Goal: Check status: Check status

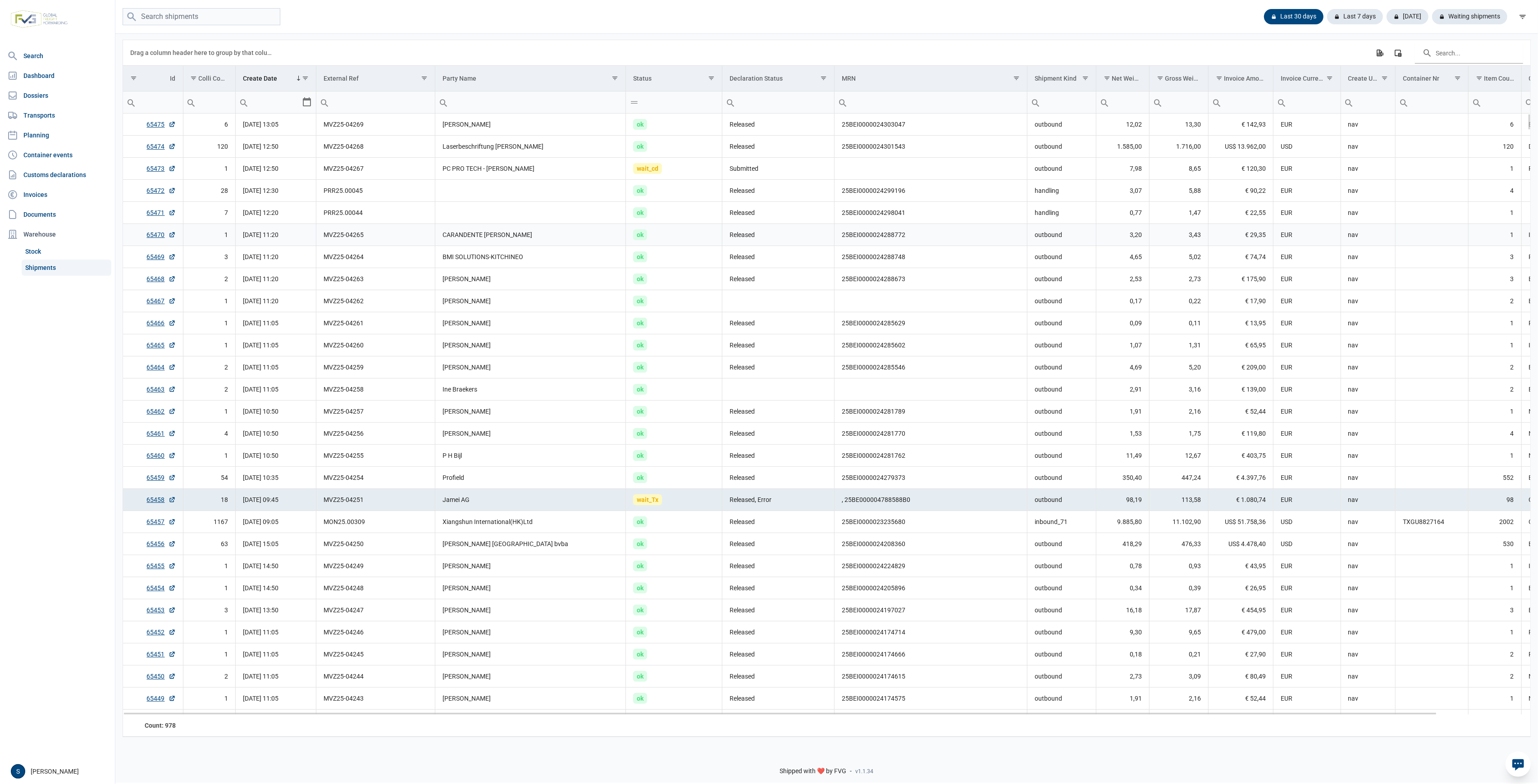
click at [694, 232] on td "ok" at bounding box center [674, 235] width 96 height 22
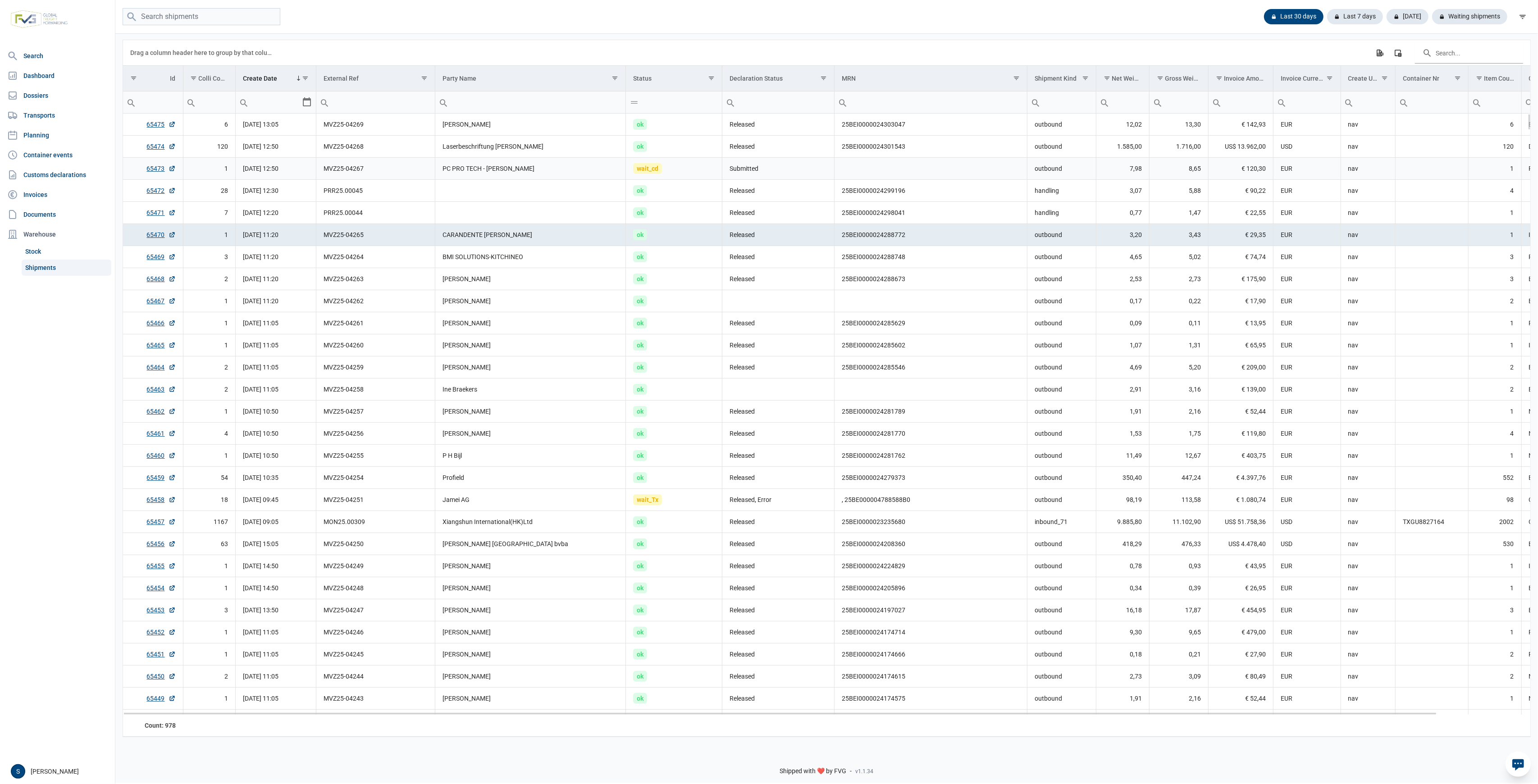
click at [696, 174] on td "wait_cd" at bounding box center [674, 169] width 96 height 22
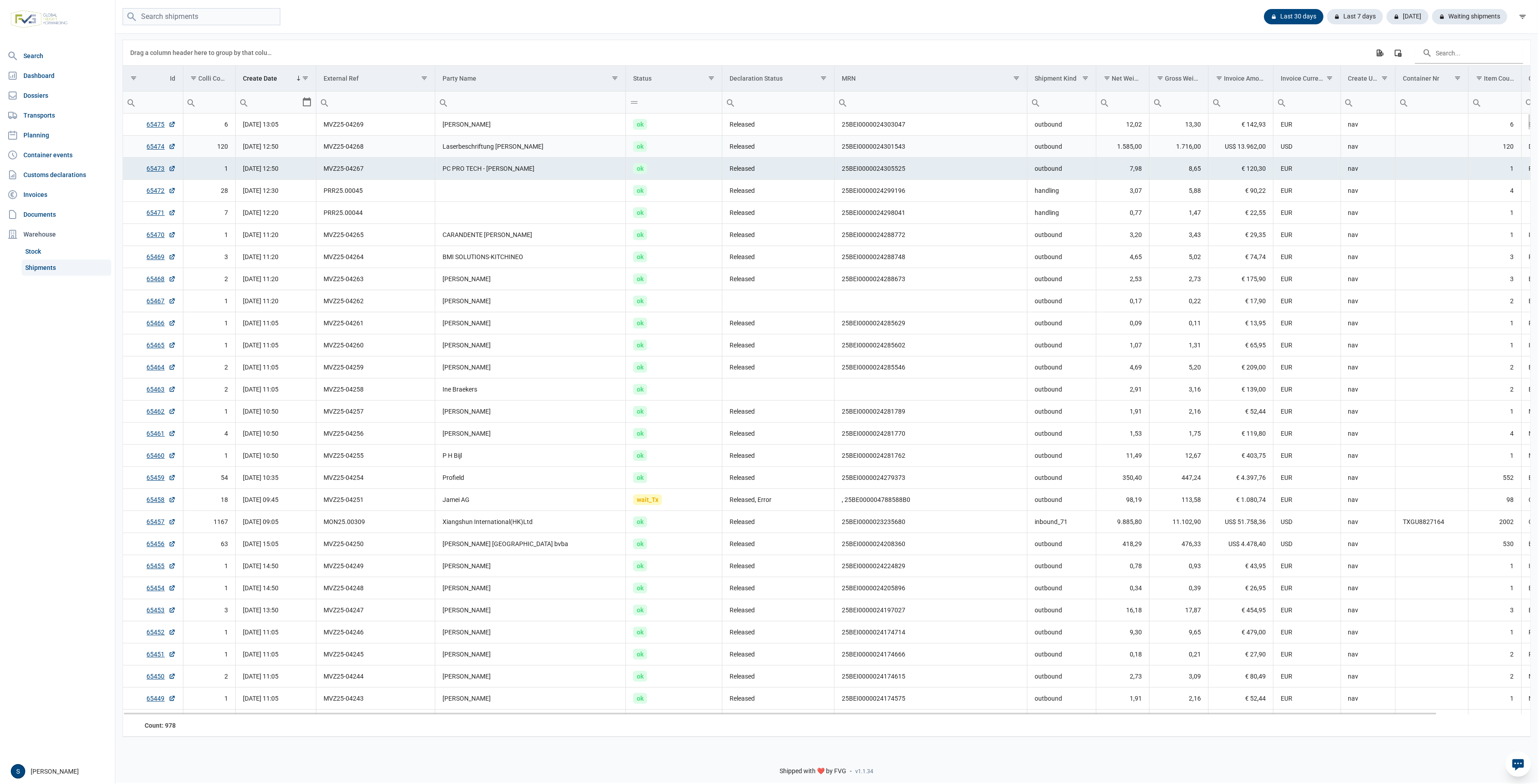
click at [465, 146] on td "Laserbeschriftung Günther" at bounding box center [531, 147] width 190 height 22
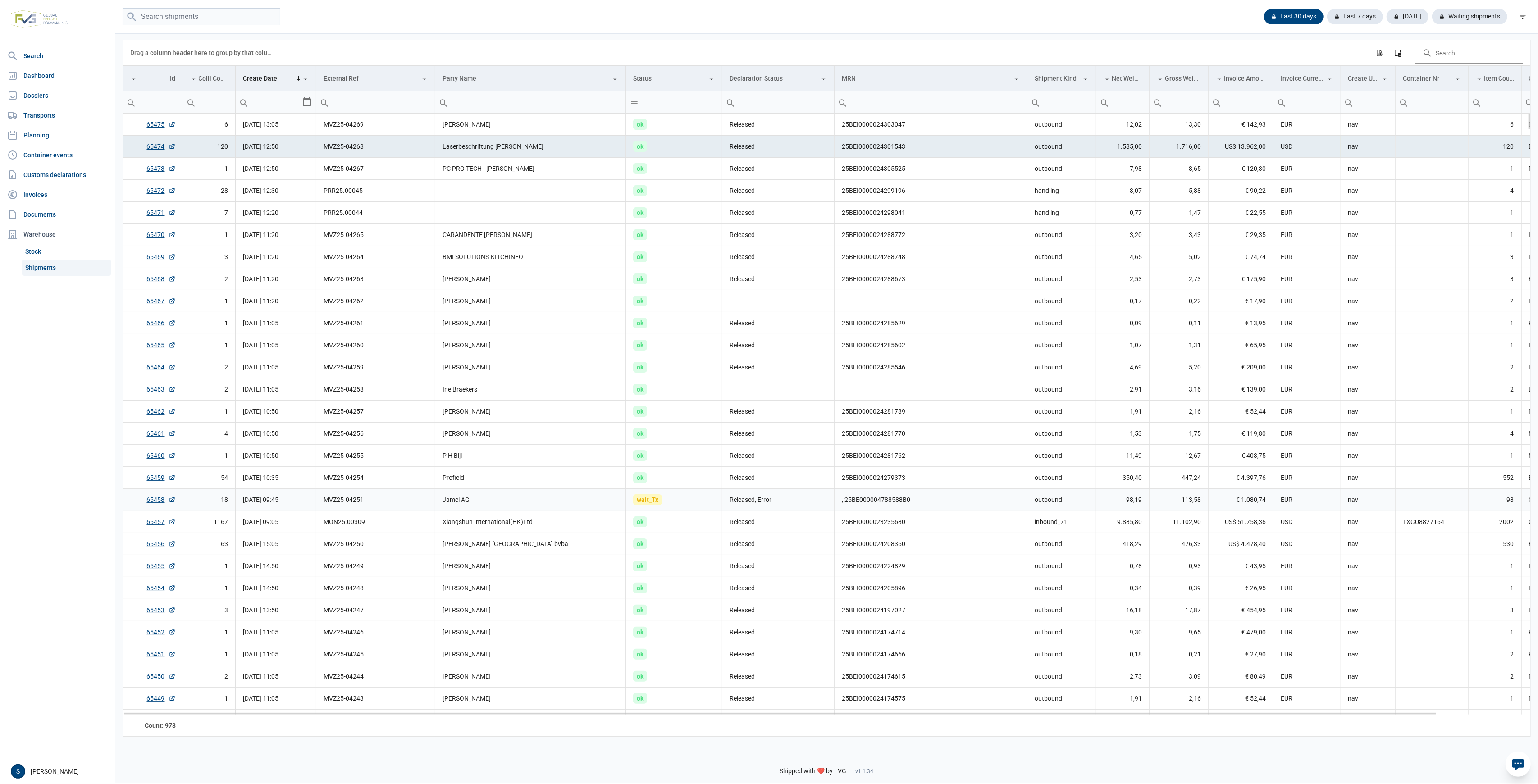
click at [490, 490] on td "Jamei AG" at bounding box center [531, 500] width 190 height 22
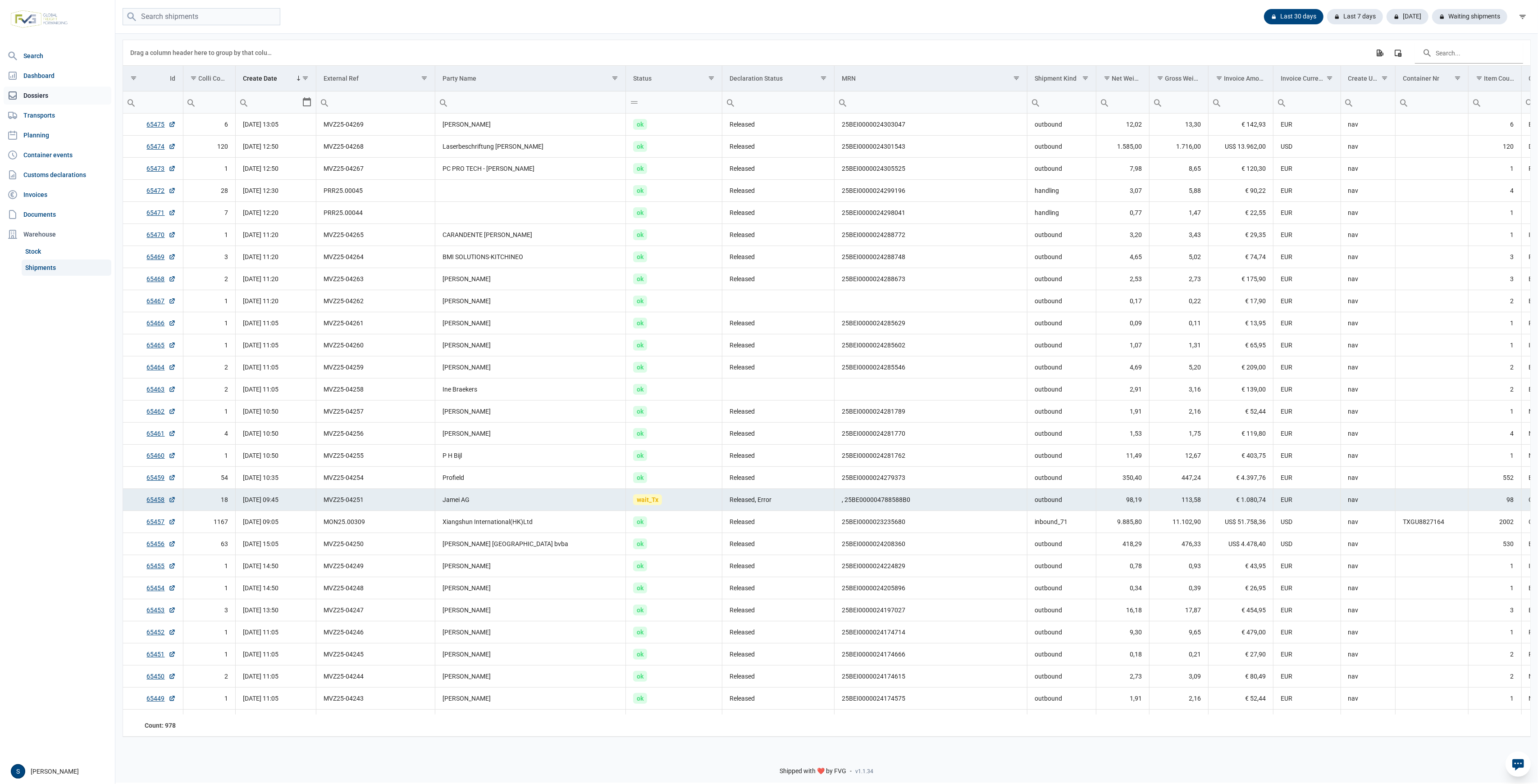
click at [31, 90] on link "Dossiers" at bounding box center [57, 95] width 108 height 18
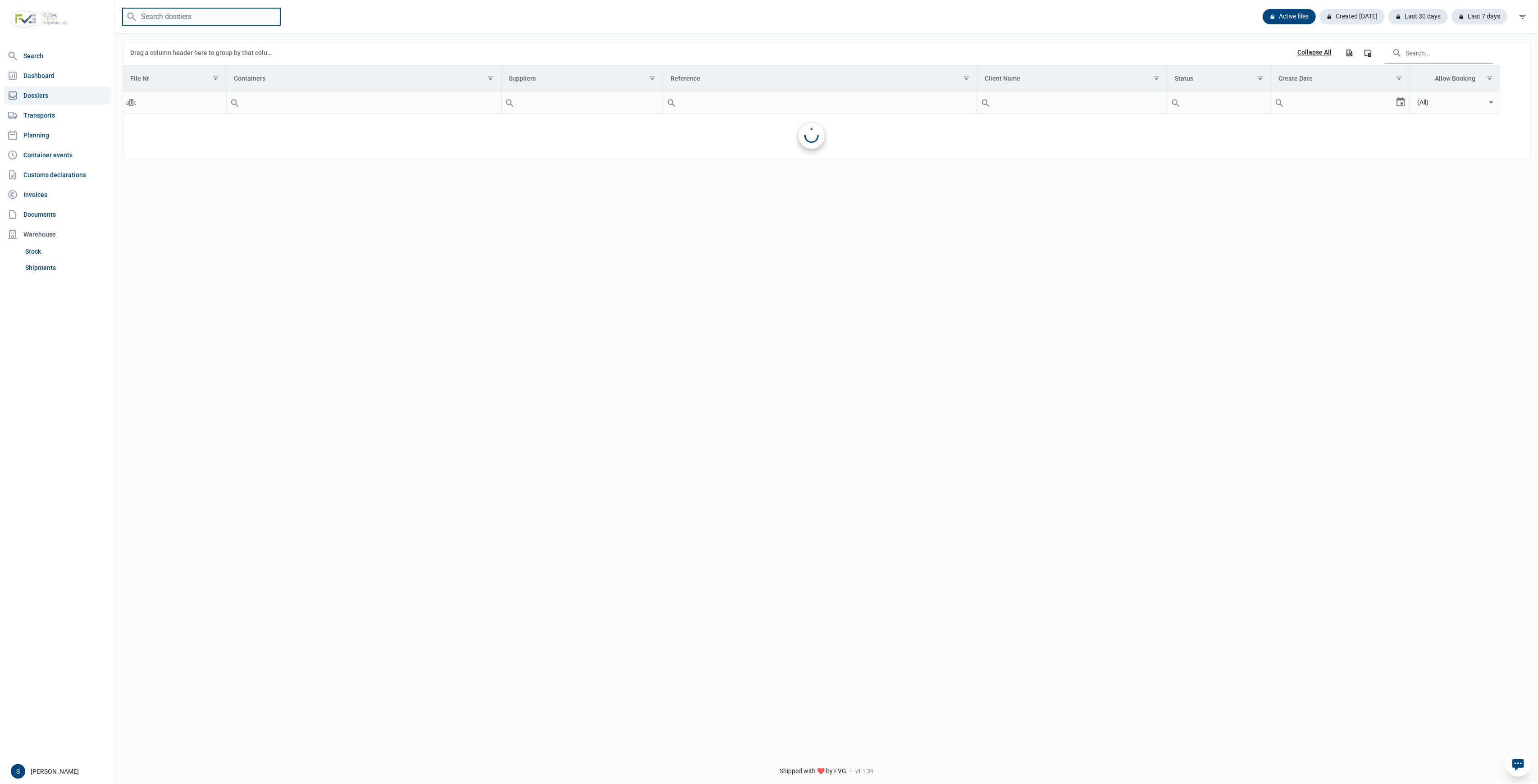
click at [208, 15] on input "search" at bounding box center [202, 17] width 158 height 18
paste input "FFAU2041676"
click at [199, 23] on input "FFAU2041676" at bounding box center [202, 17] width 158 height 18
drag, startPoint x: 202, startPoint y: 16, endPoint x: -53, endPoint y: 7, distance: 255.2
click at [0, 7] on html "For evaluation purposes only. Redistribution prohibited. Please register an exi…" at bounding box center [769, 392] width 1538 height 784
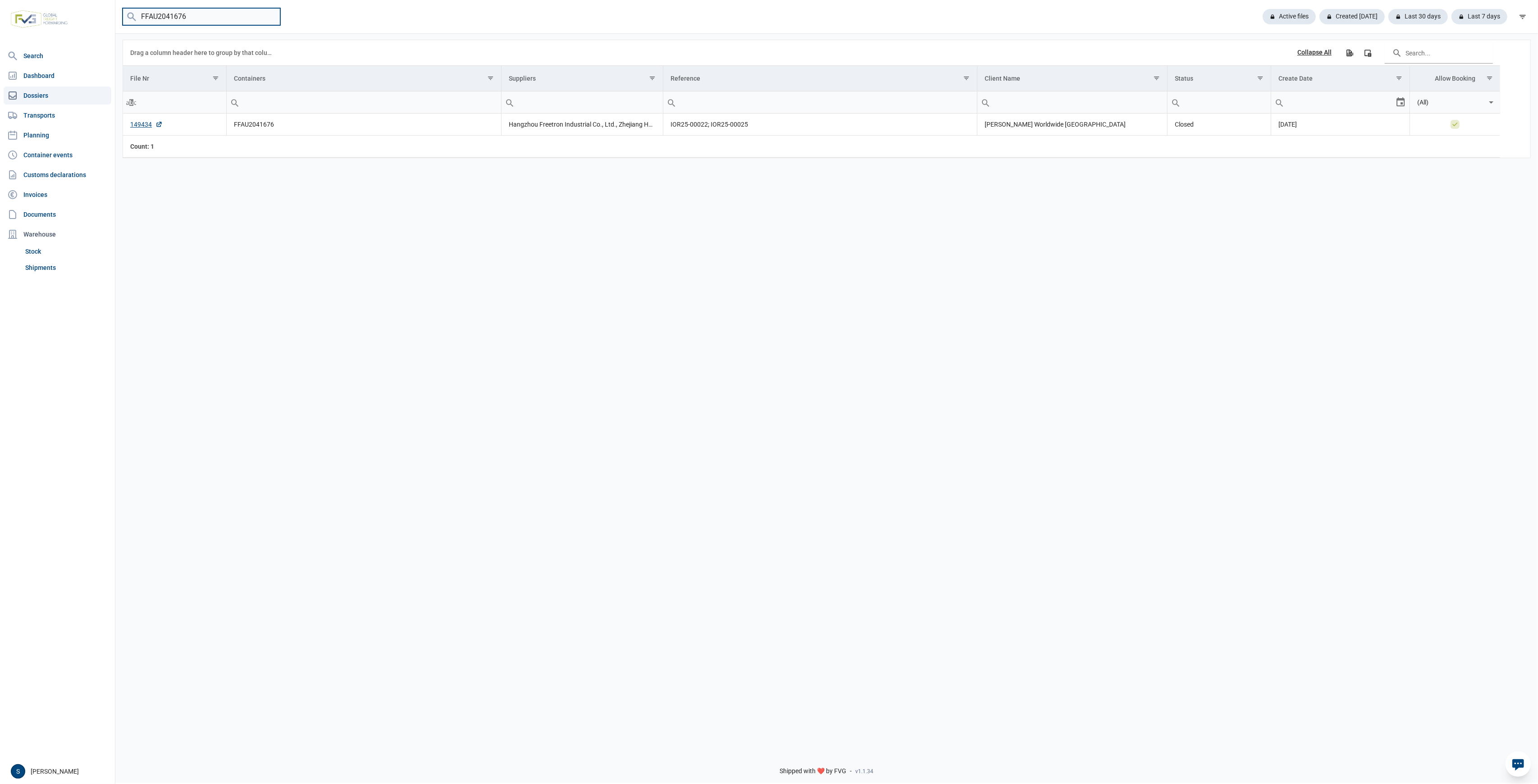
paste input "MSKU8628724"
click at [200, 25] on div "MSKU8628724 Active files Created today Last 30 days Last 7 days" at bounding box center [827, 17] width 1423 height 34
drag, startPoint x: 200, startPoint y: 20, endPoint x: -163, endPoint y: 2, distance: 363.4
click at [0, 2] on html "For evaluation purposes only. Redistribution prohibited. Please register an exi…" at bounding box center [769, 392] width 1538 height 784
paste input "UETU6123690"
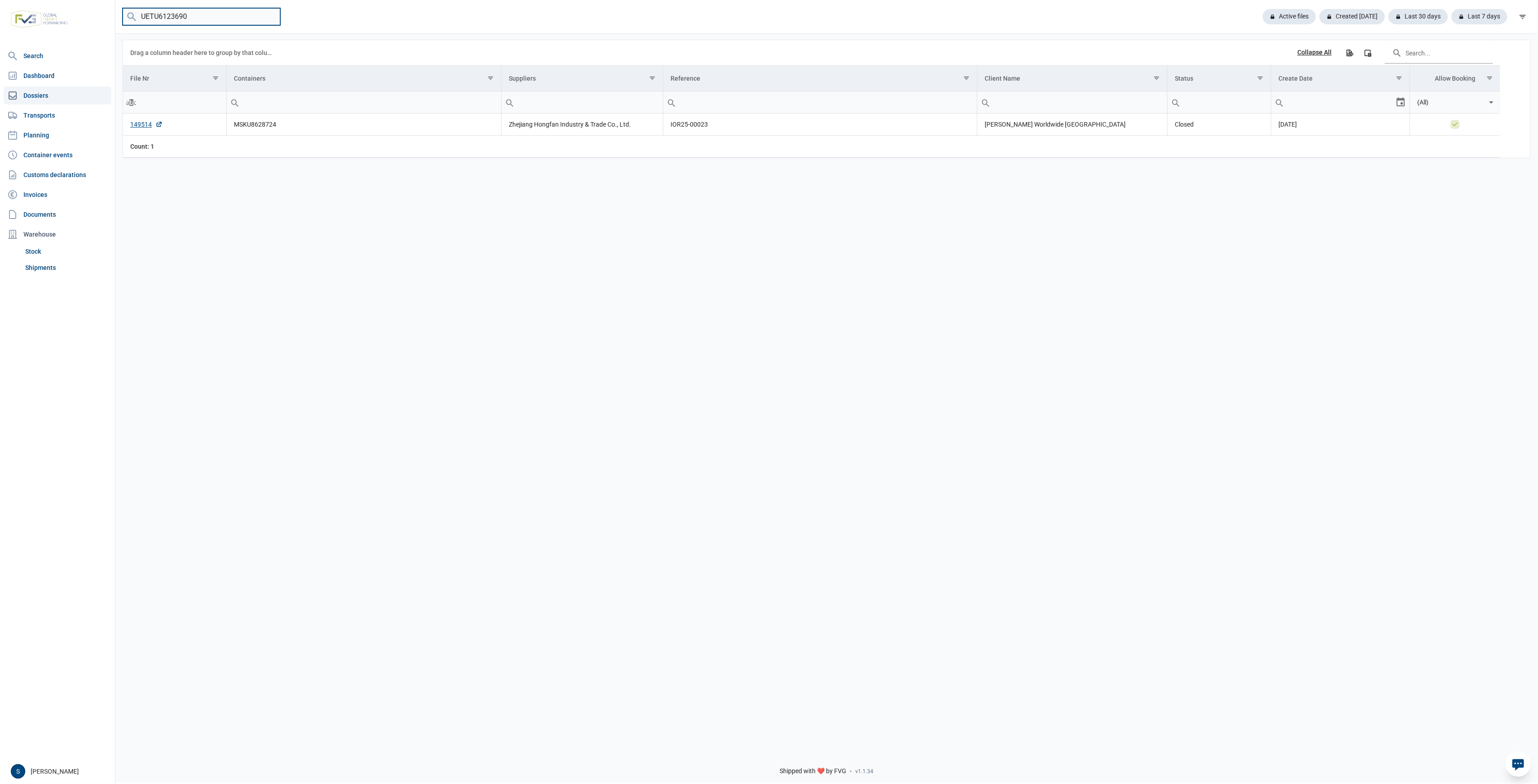
type input "UETU6123690"
click at [1293, 25] on div "Active files Created today Last 30 days Last 7 days" at bounding box center [1397, 17] width 268 height 16
click at [1320, 20] on div "Active files" at bounding box center [1352, 17] width 65 height 15
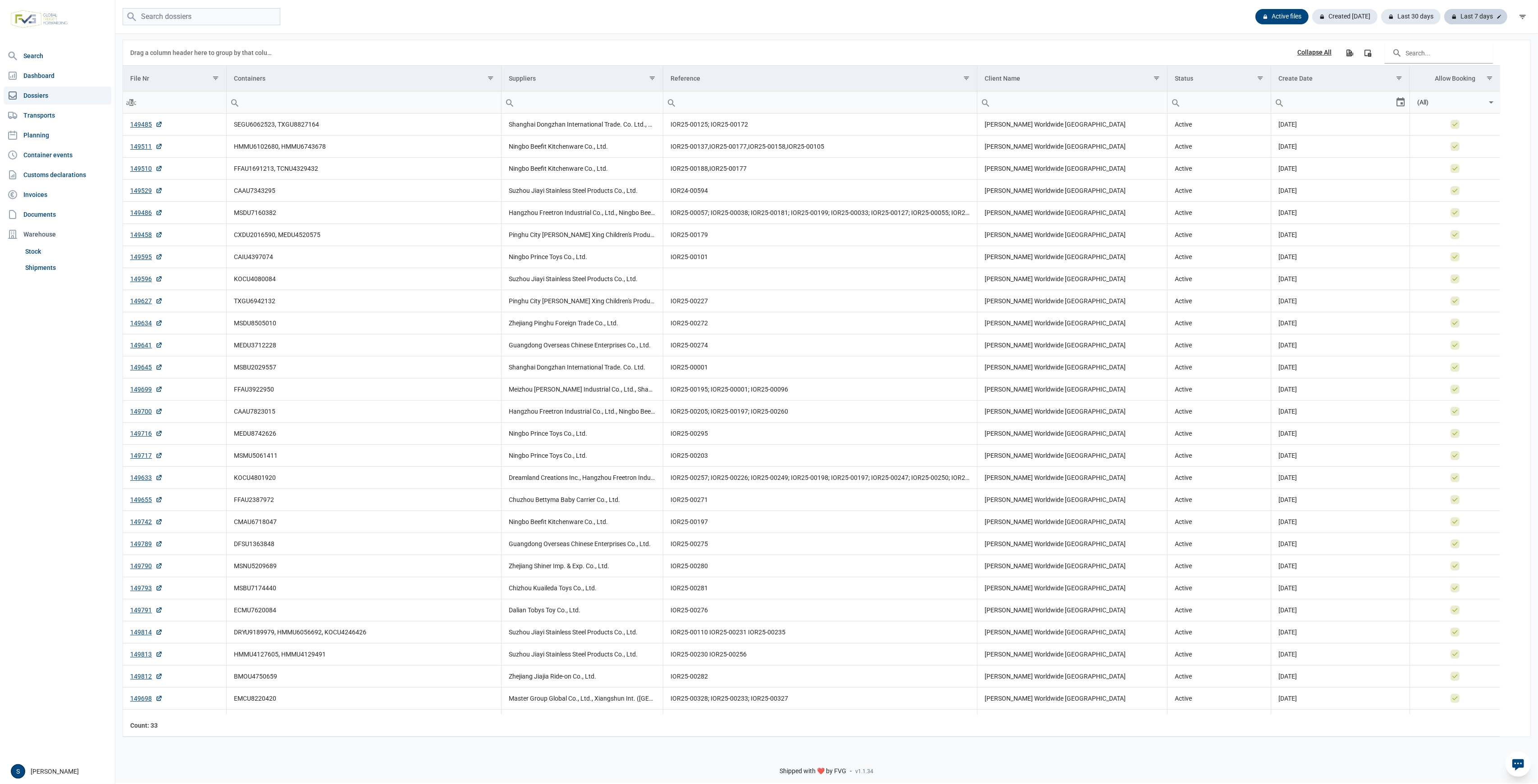
click at [1491, 16] on div "Last 7 days" at bounding box center [1476, 17] width 63 height 15
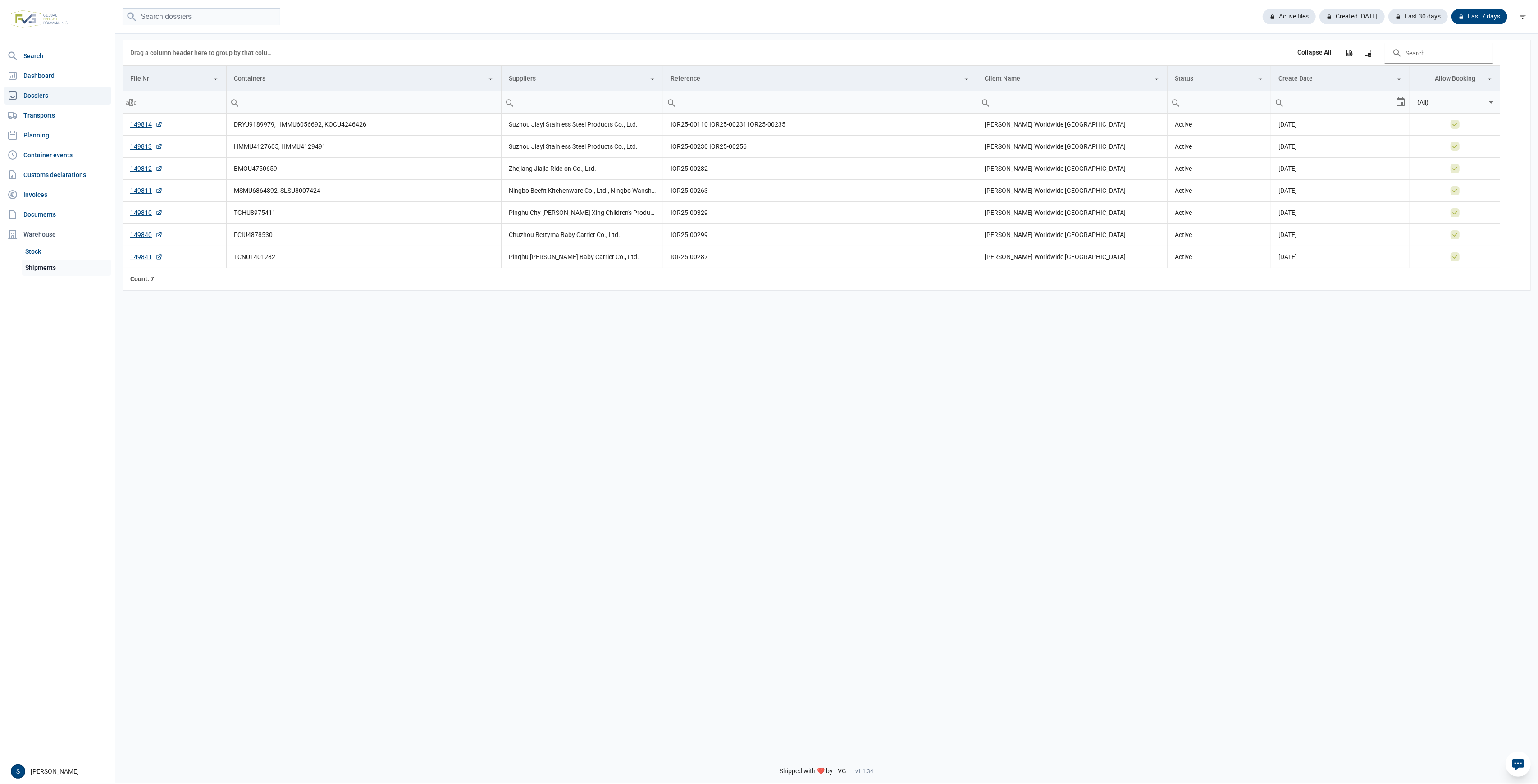
click at [48, 266] on link "Shipments" at bounding box center [66, 267] width 90 height 16
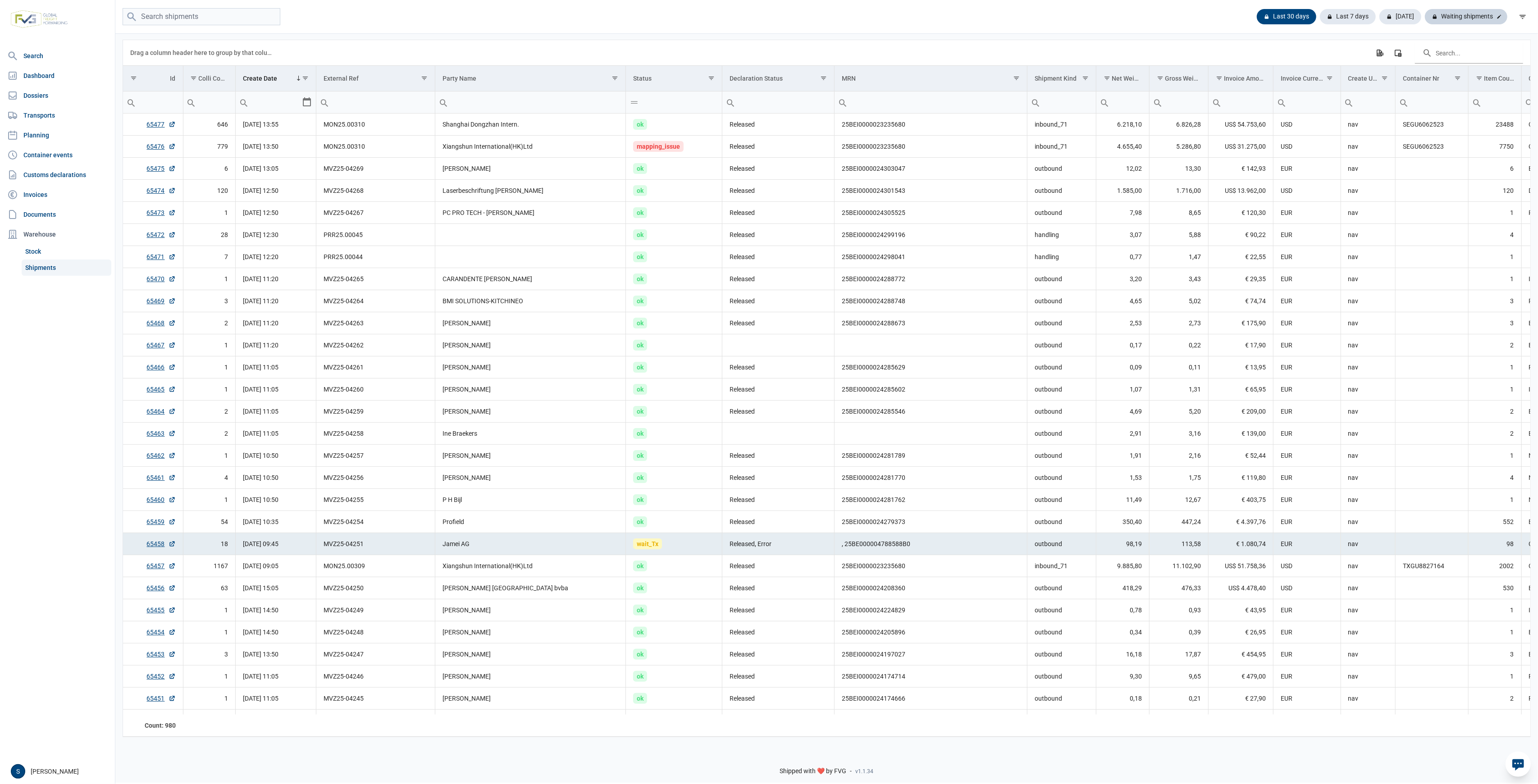
click at [1486, 23] on div "Waiting shipments" at bounding box center [1466, 17] width 82 height 15
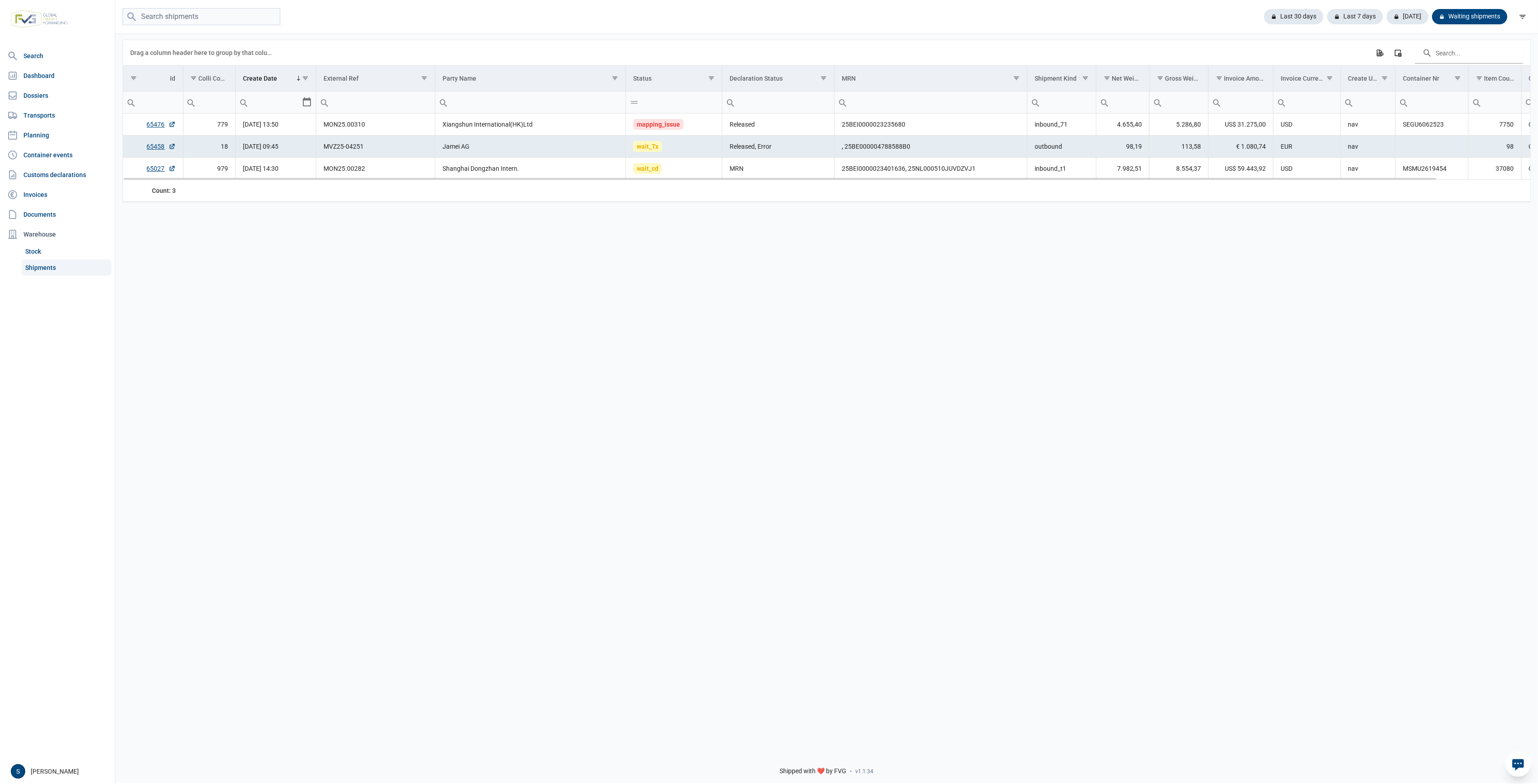
click at [539, 139] on td "Jamei AG" at bounding box center [531, 147] width 190 height 22
click at [541, 132] on td "Xiangshun International(HK)Ltd" at bounding box center [531, 125] width 190 height 22
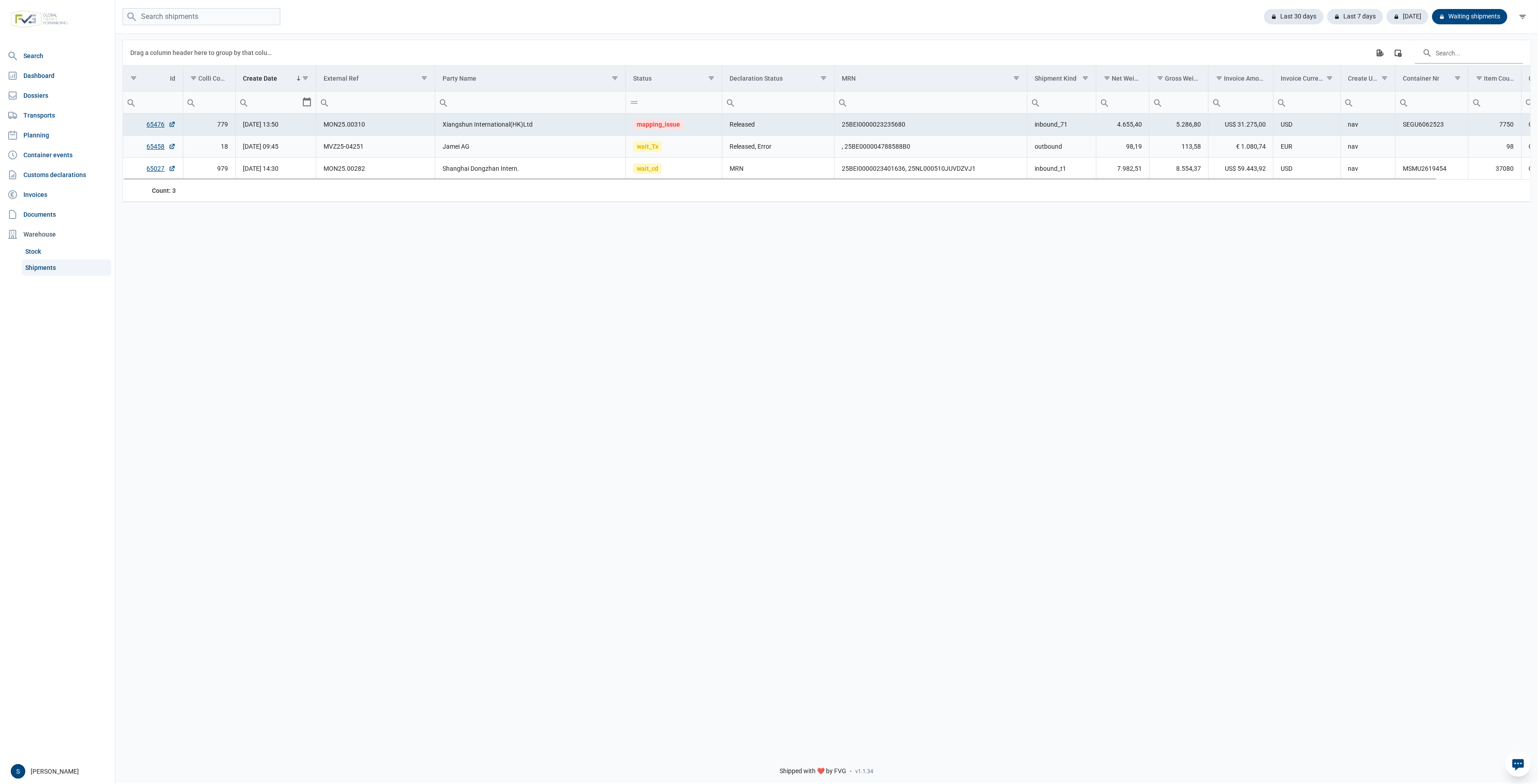
click at [1097, 140] on td "98,19" at bounding box center [1123, 147] width 53 height 22
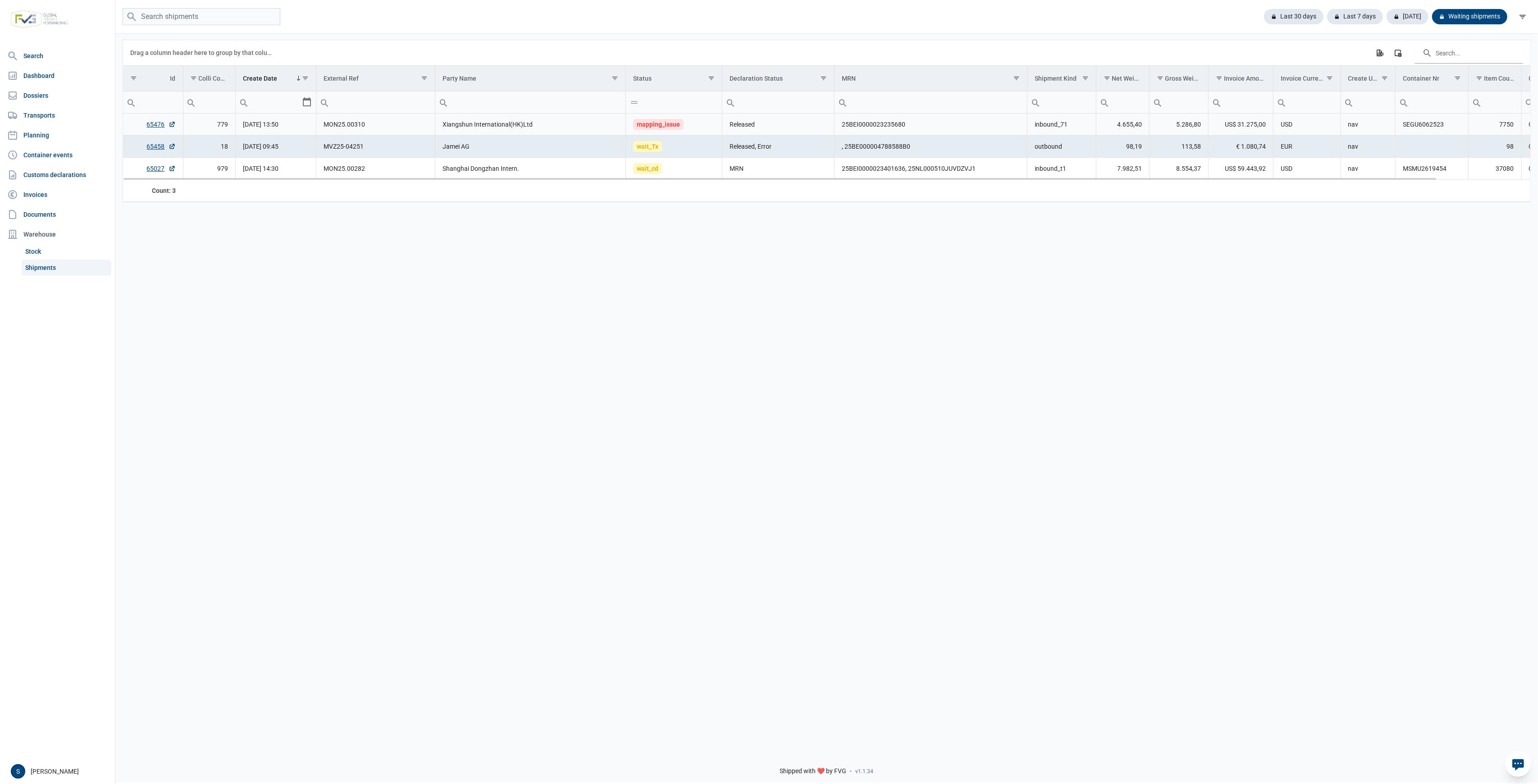
click at [875, 128] on td "25BEI0000023235680" at bounding box center [931, 125] width 193 height 22
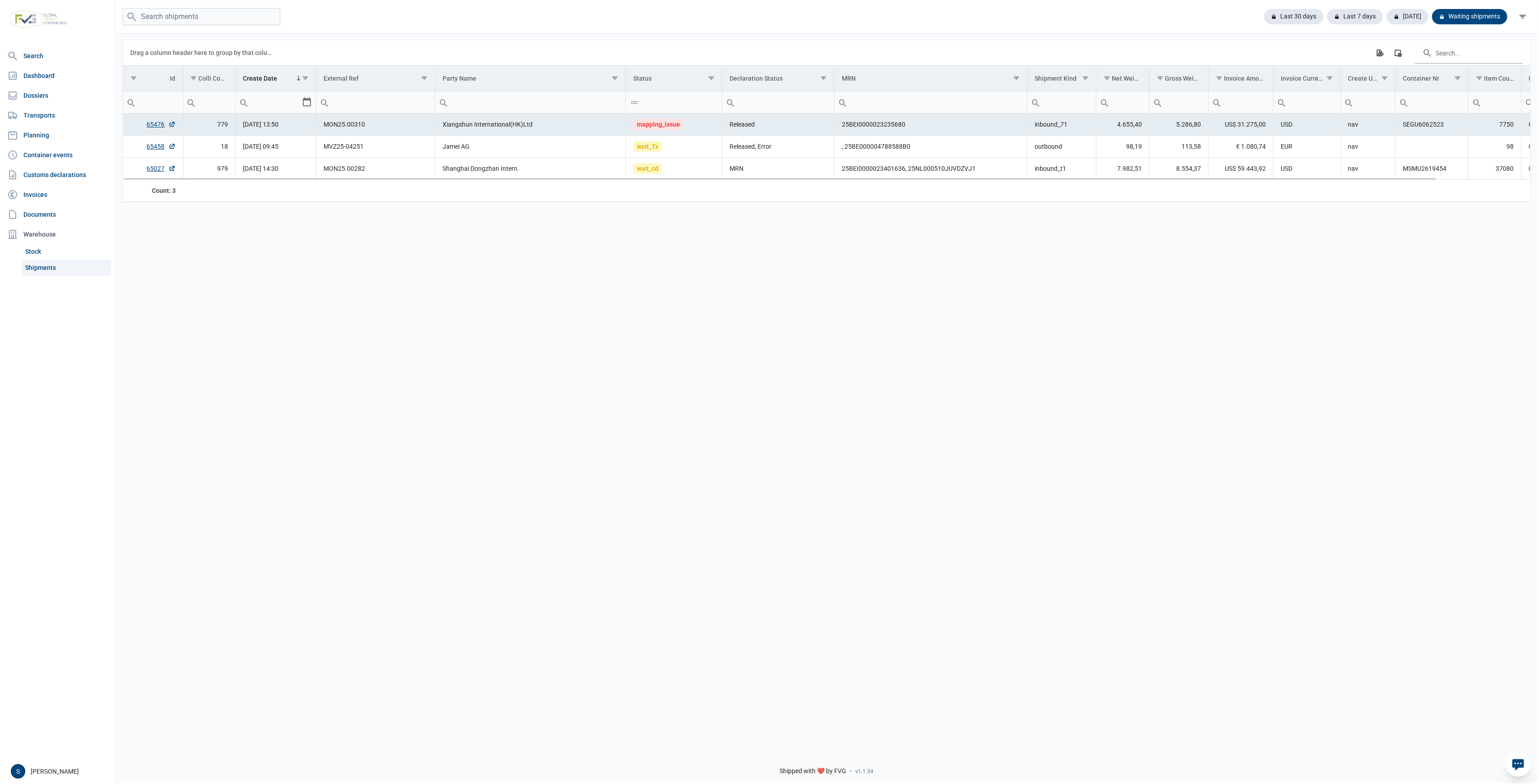
click at [758, 116] on td "Released" at bounding box center [779, 125] width 112 height 22
click at [151, 123] on link "65476" at bounding box center [161, 124] width 29 height 9
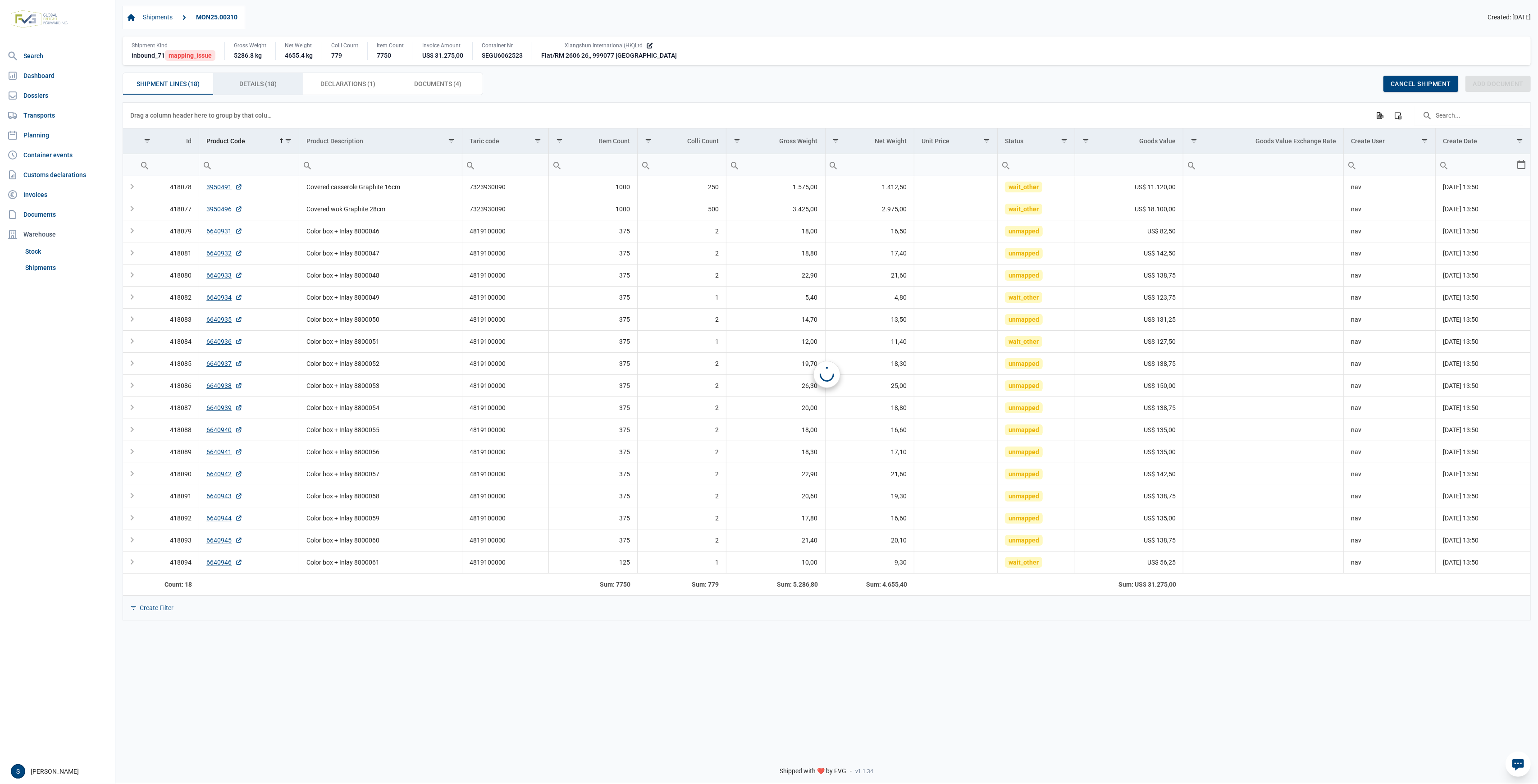
click at [253, 87] on span "Details (18) Details (18)" at bounding box center [257, 84] width 37 height 11
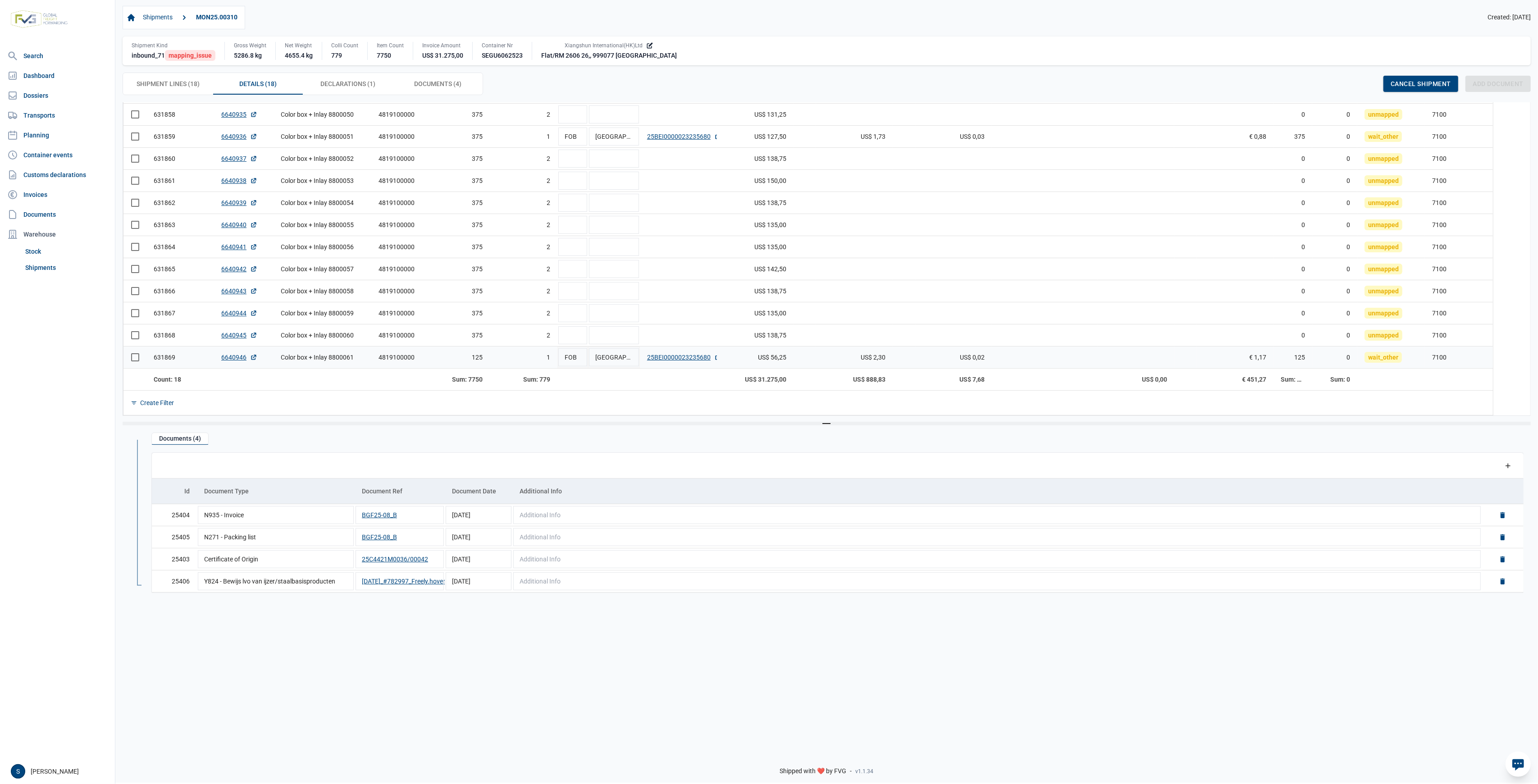
scroll to position [205, 0]
